Goal: Book appointment/travel/reservation

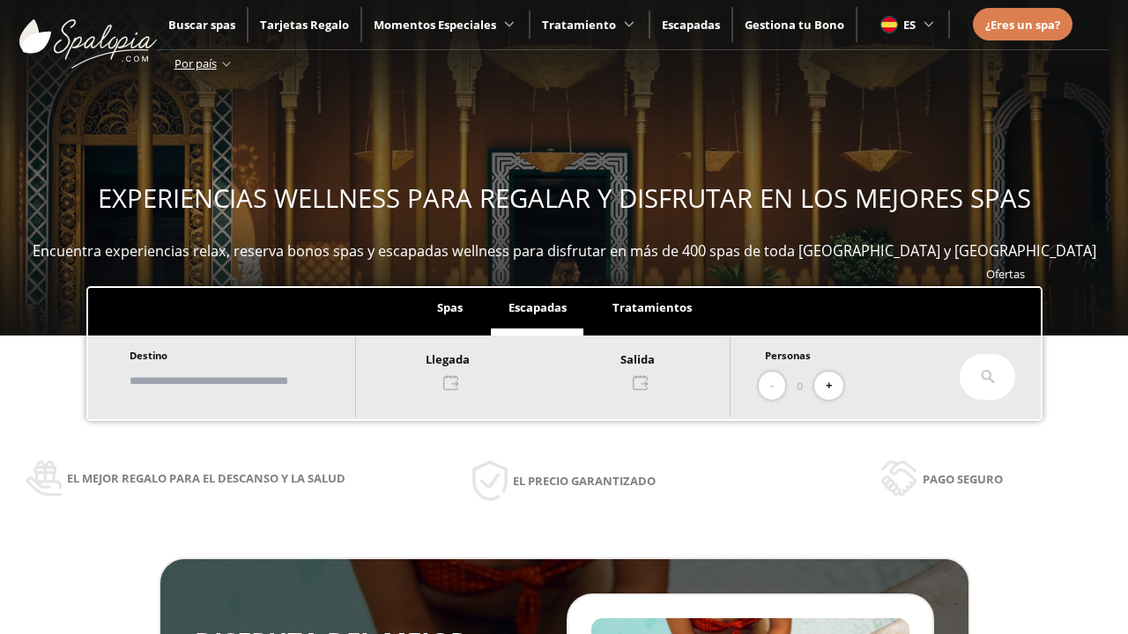
click at [249, 381] on input "text" at bounding box center [233, 381] width 219 height 31
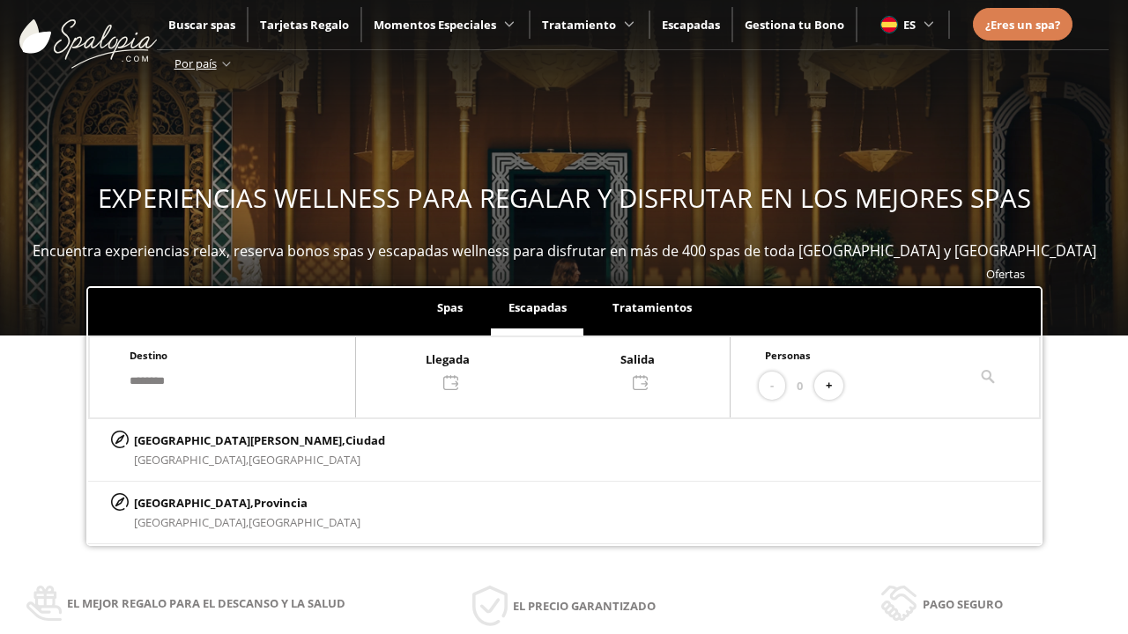
click at [562, 369] on div at bounding box center [543, 370] width 374 height 42
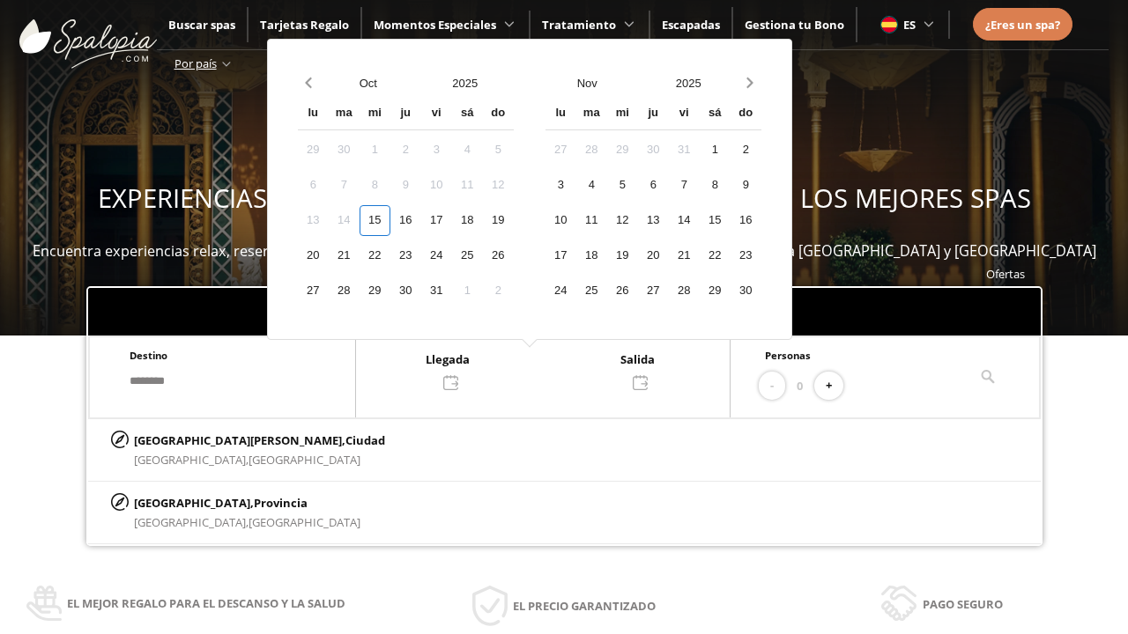
click at [452, 220] on div "17" at bounding box center [436, 220] width 31 height 31
click at [483, 220] on div "18" at bounding box center [467, 220] width 31 height 31
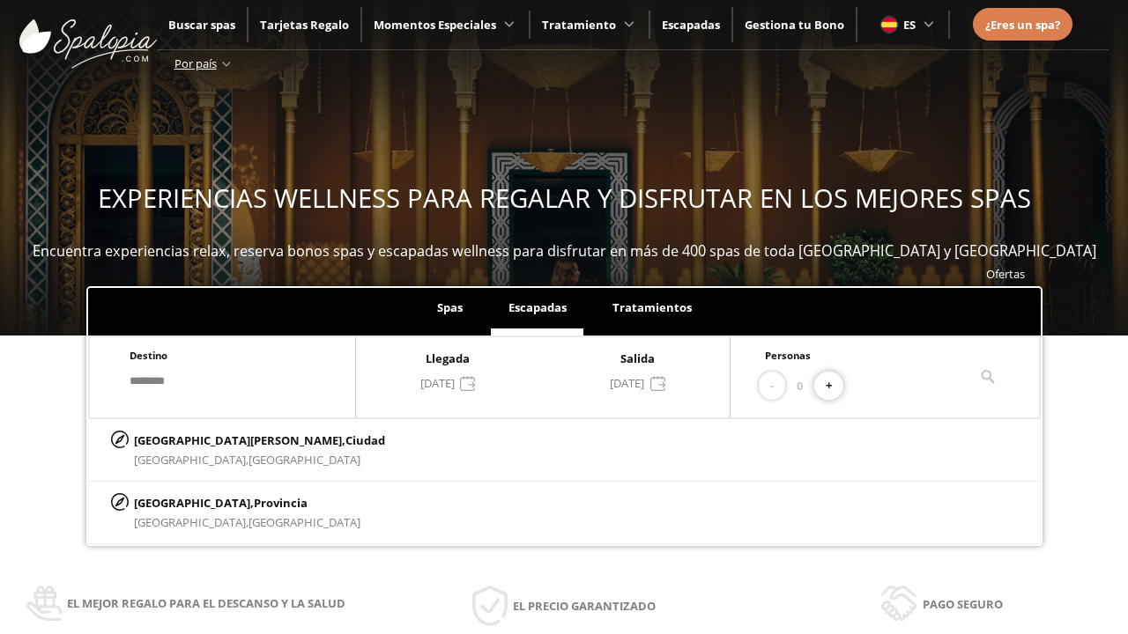
click at [835, 386] on button "+" at bounding box center [828, 386] width 29 height 29
click at [222, 440] on p "[GEOGRAPHIC_DATA][PERSON_NAME], [GEOGRAPHIC_DATA]" at bounding box center [259, 440] width 251 height 19
type input "**********"
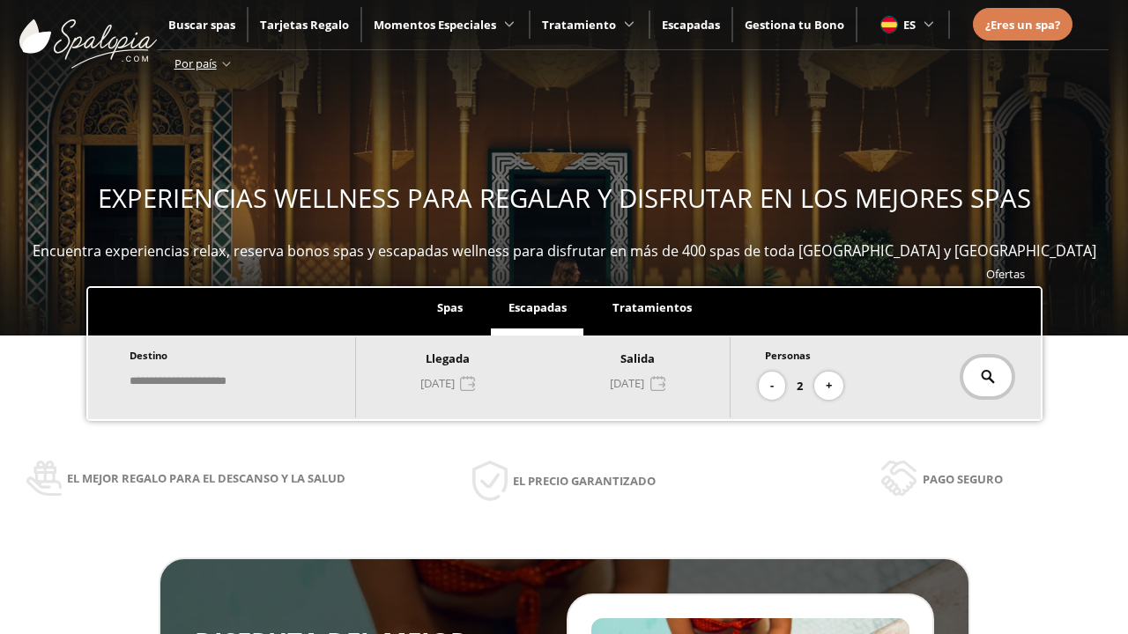
click at [987, 377] on icon at bounding box center [988, 377] width 14 height 14
